Goal: Transaction & Acquisition: Purchase product/service

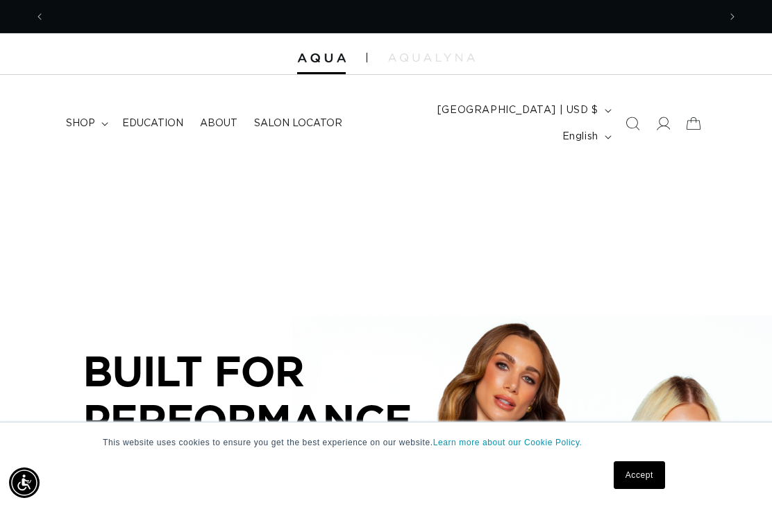
click at [647, 477] on link "Accept" at bounding box center [638, 475] width 51 height 28
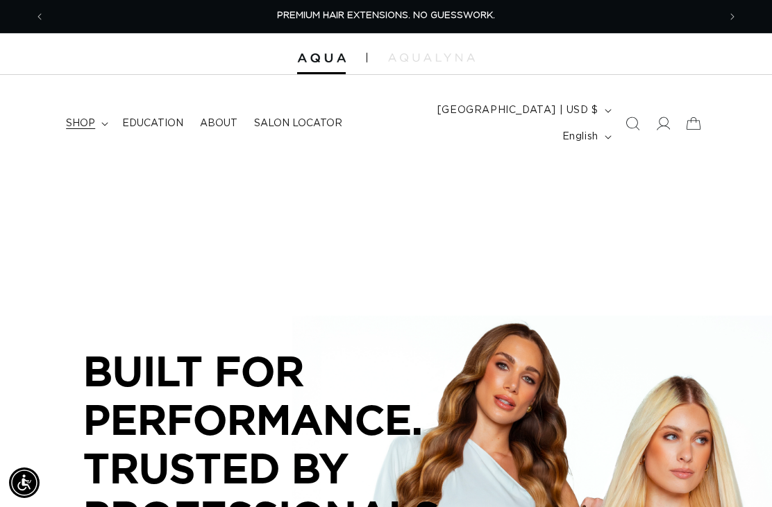
click at [88, 109] on summary "shop" at bounding box center [86, 123] width 56 height 29
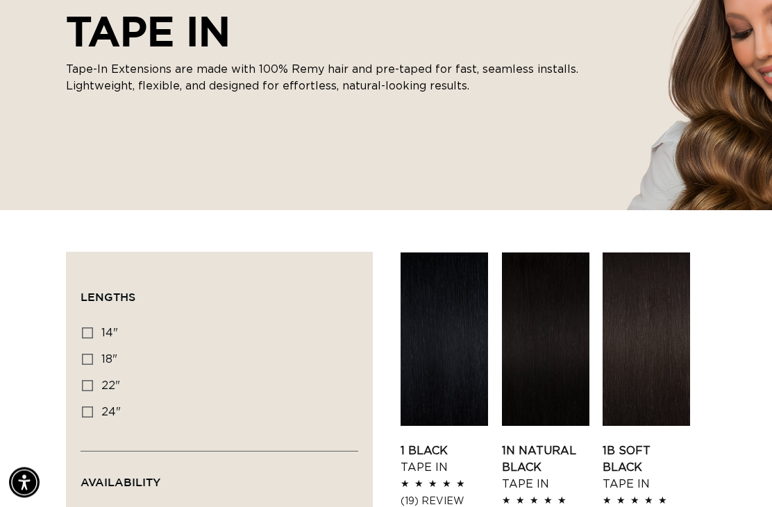
scroll to position [266, 0]
click at [82, 347] on label "18" 18" (49 products)" at bounding box center [215, 360] width 266 height 26
click at [82, 354] on input "18" 18" (49 products)" at bounding box center [87, 359] width 11 height 11
checkbox input "true"
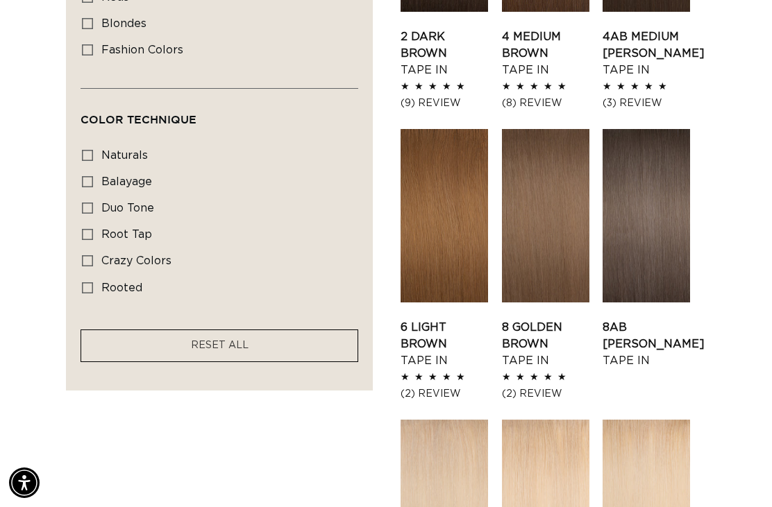
scroll to position [0, 673]
click at [416, 319] on link "6 Light Brown Tape In" at bounding box center [443, 344] width 87 height 50
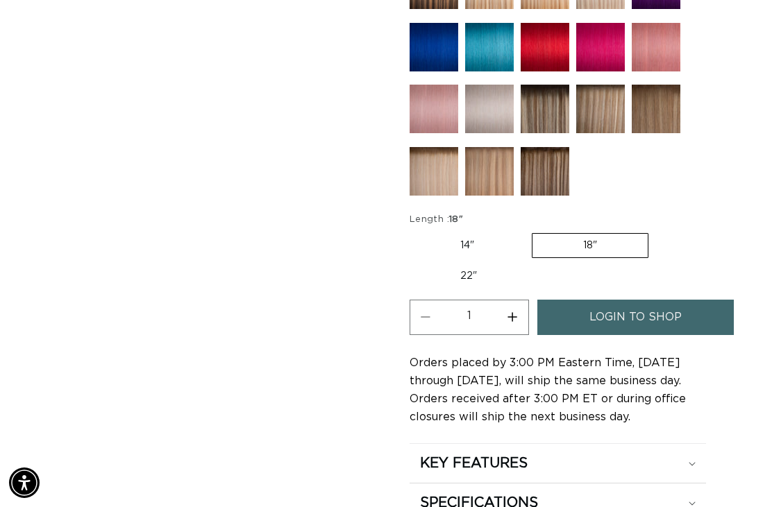
scroll to position [0, 673]
click at [624, 300] on span "login to shop" at bounding box center [635, 317] width 92 height 35
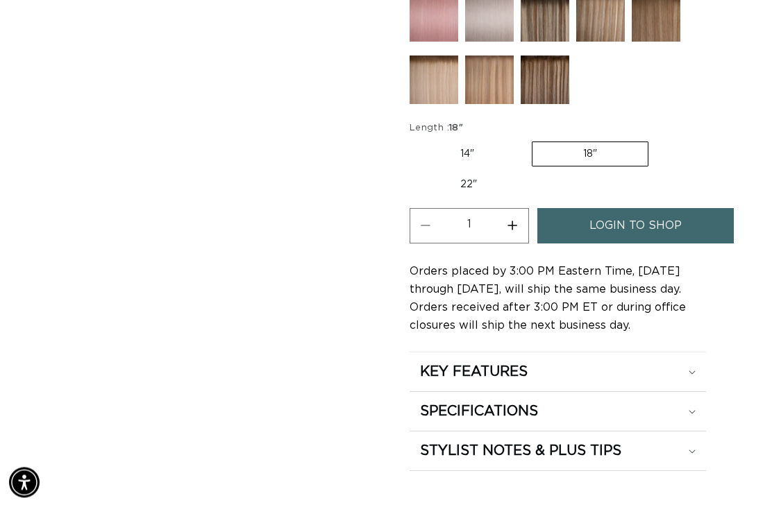
scroll to position [917, 0]
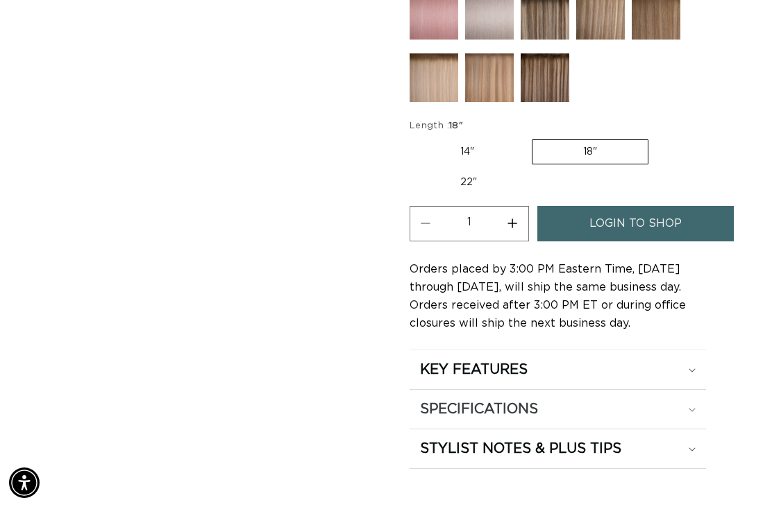
click at [459, 400] on h2 "SPECIFICATIONS" at bounding box center [479, 409] width 118 height 18
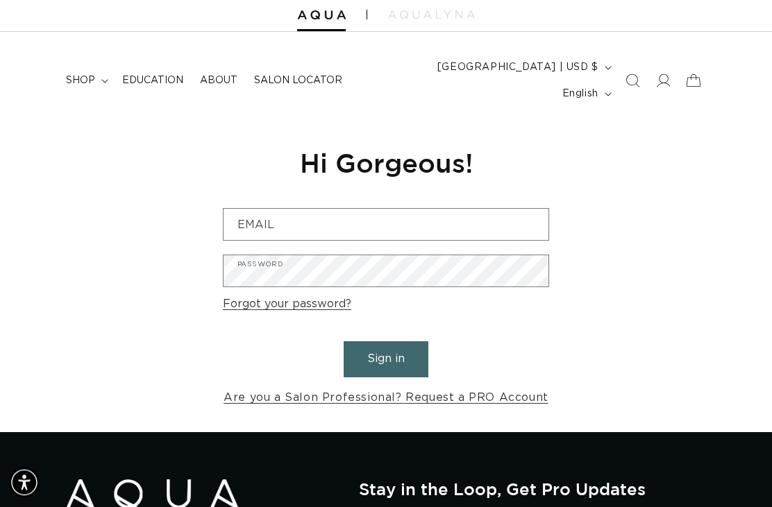
scroll to position [45, 0]
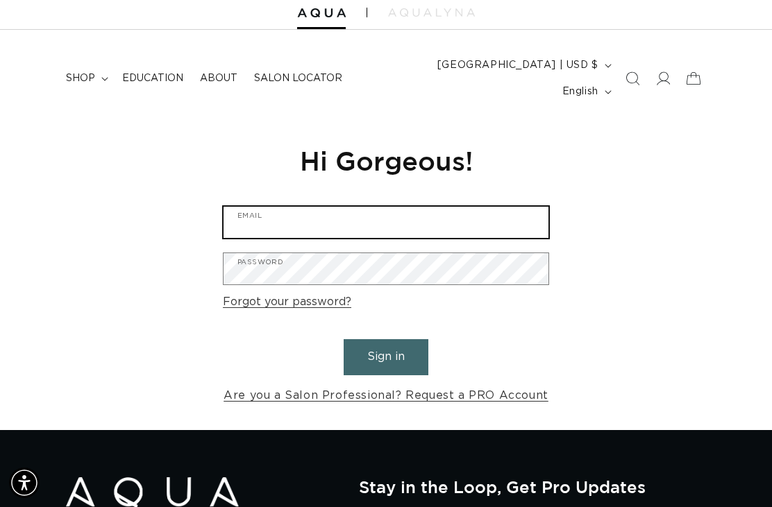
click at [298, 207] on input "Email" at bounding box center [385, 222] width 325 height 31
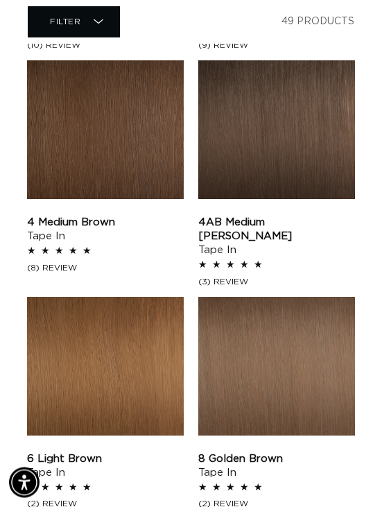
scroll to position [965, 0]
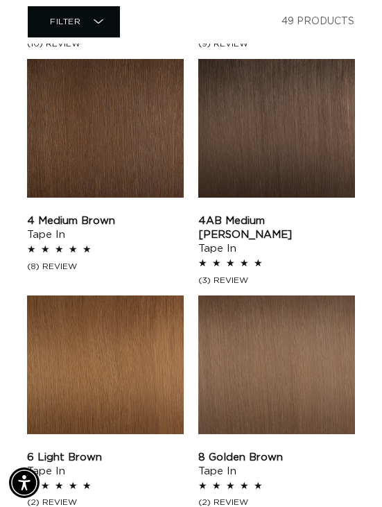
click at [280, 451] on link "8 Golden Brown Tape In" at bounding box center [276, 465] width 157 height 28
